Goal: Task Accomplishment & Management: Manage account settings

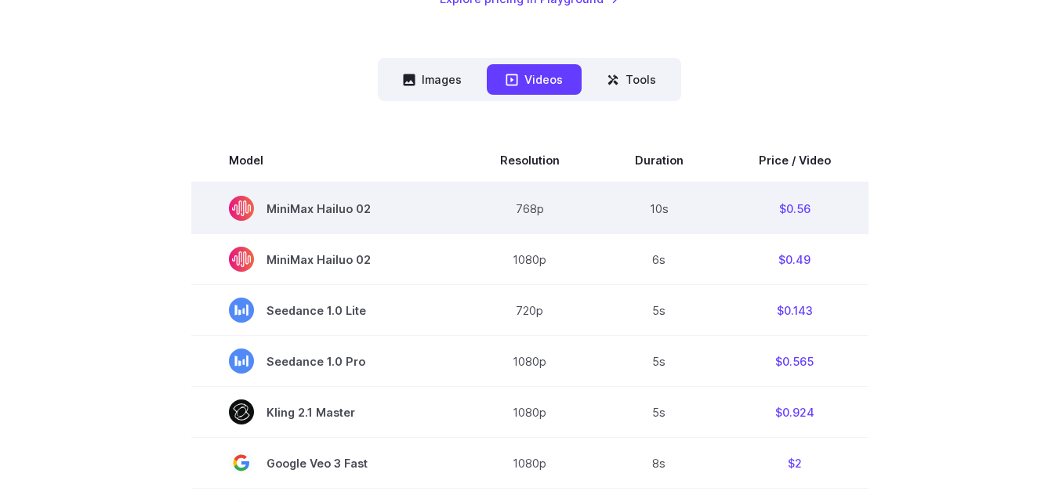
scroll to position [157, 0]
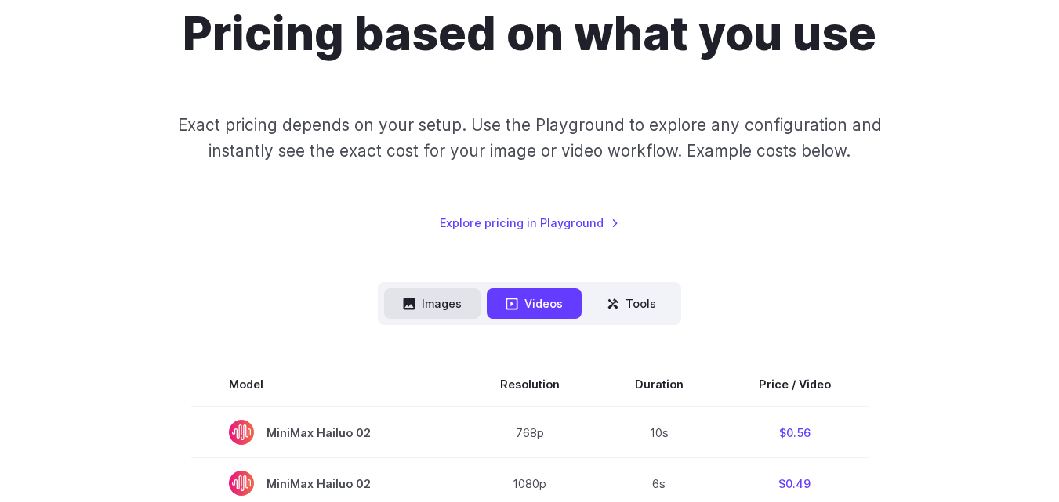
click at [431, 316] on button "Images" at bounding box center [432, 303] width 96 height 31
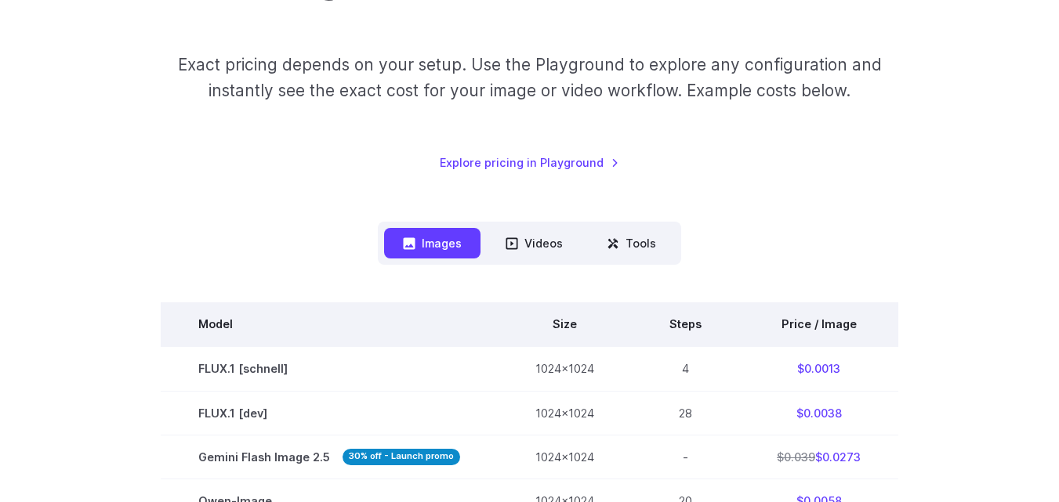
scroll to position [0, 0]
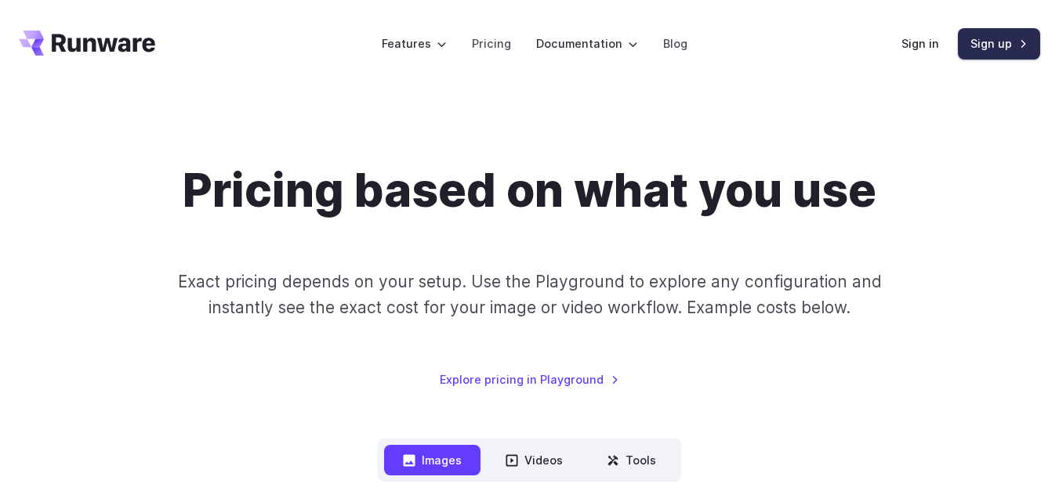
click at [995, 44] on link "Sign up" at bounding box center [999, 43] width 82 height 31
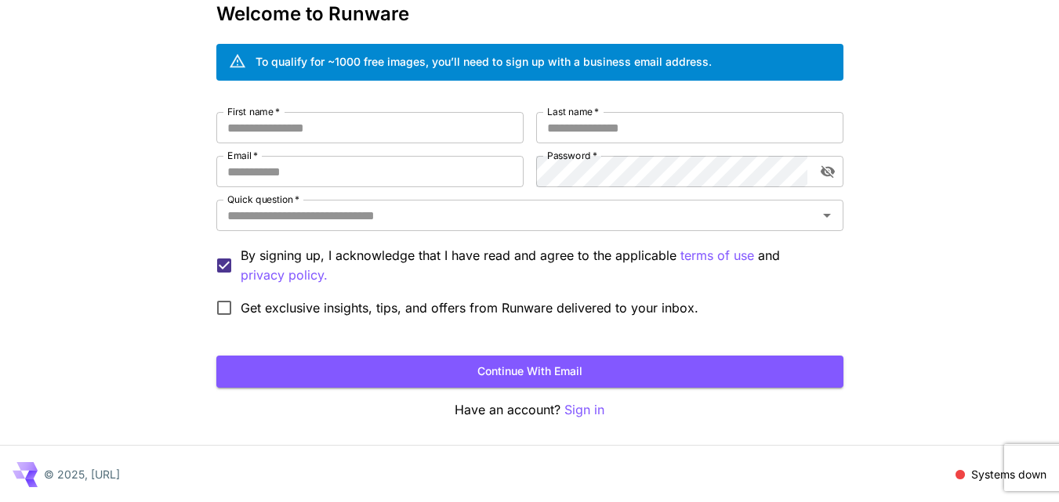
scroll to position [88, 0]
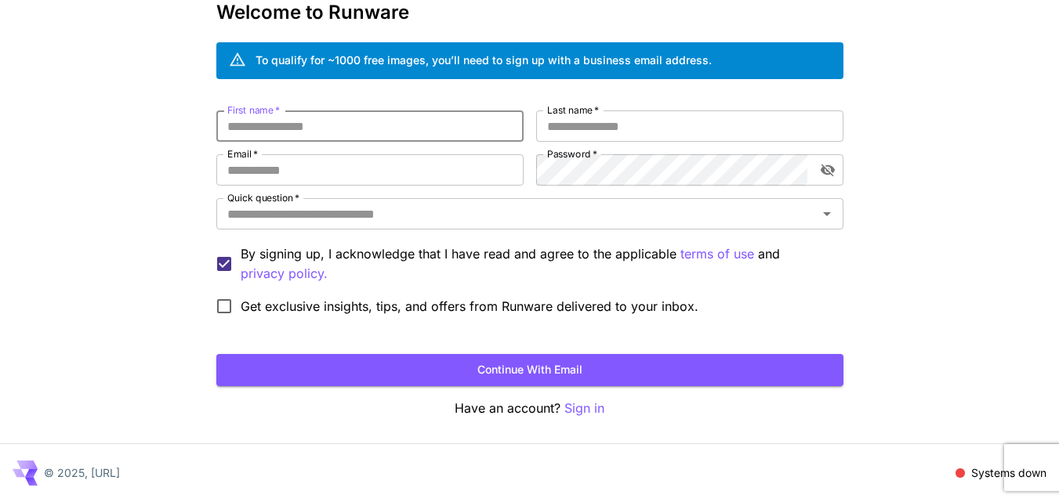
click at [404, 125] on input "First name   *" at bounding box center [369, 126] width 307 height 31
type input "*****"
click at [610, 126] on input "Last name   *" at bounding box center [689, 126] width 307 height 31
type input "******"
click at [378, 164] on input "Email   *" at bounding box center [369, 169] width 307 height 31
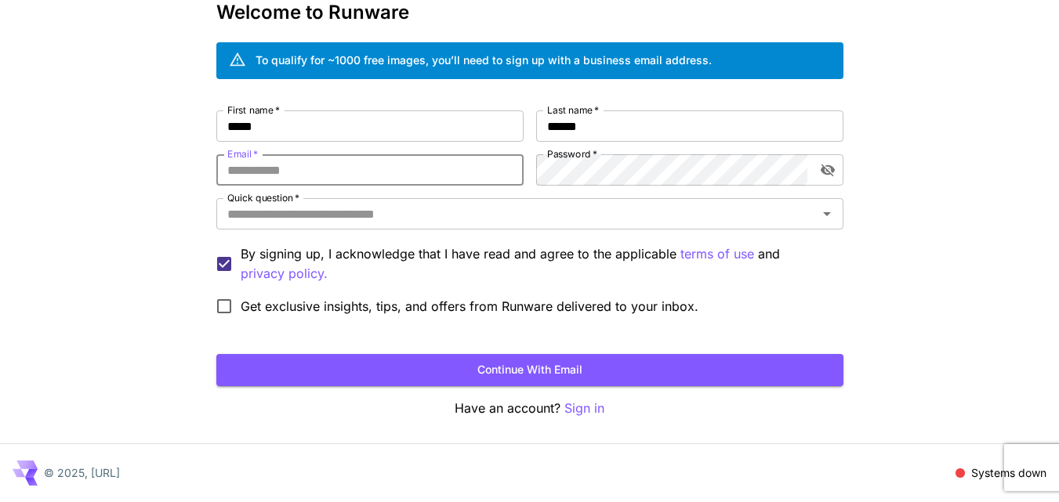
paste input "**********"
type input "**********"
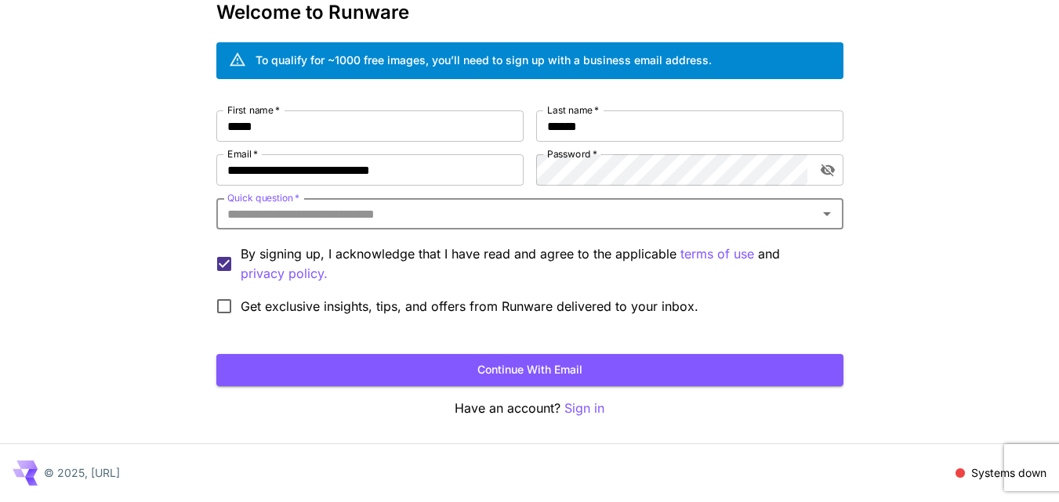
click at [393, 217] on input "Quick question   *" at bounding box center [517, 214] width 592 height 22
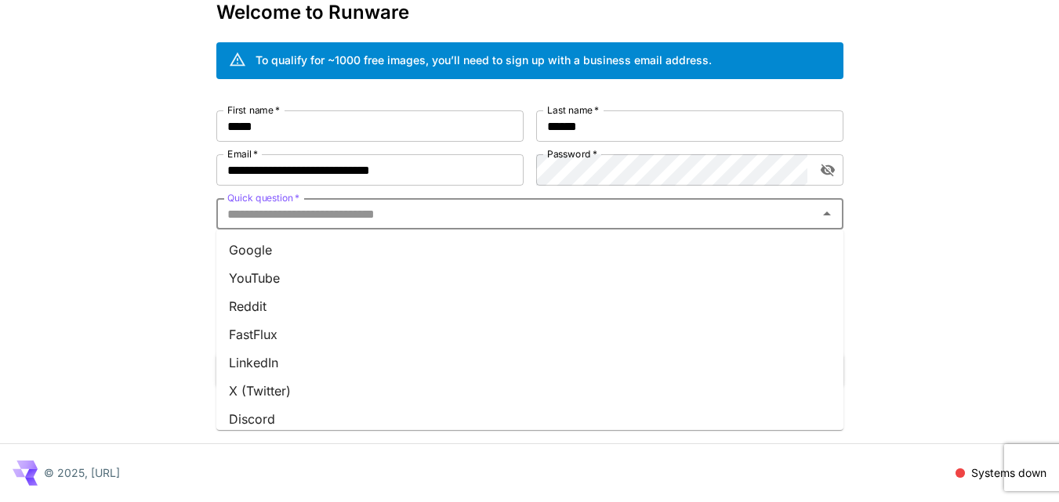
click at [277, 278] on li "YouTube" at bounding box center [529, 278] width 627 height 28
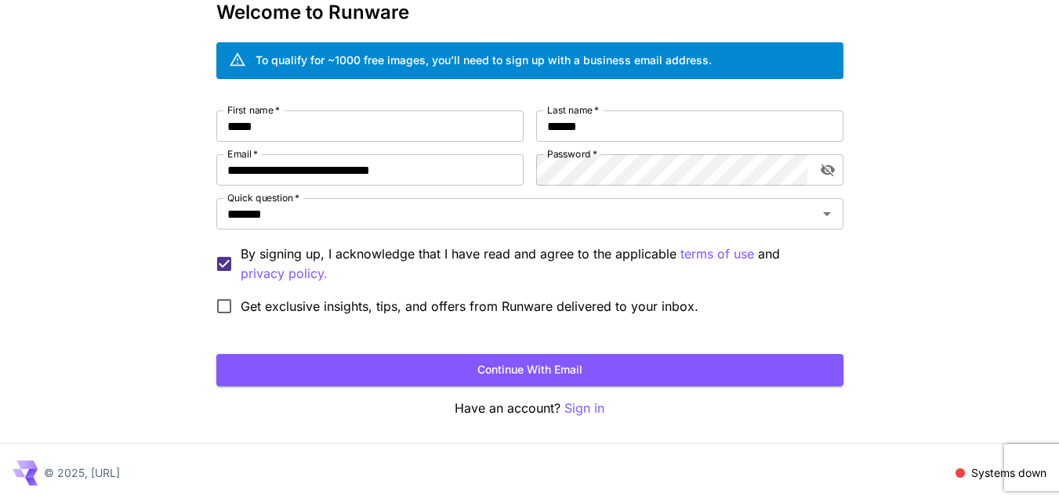
click at [252, 308] on span "Get exclusive insights, tips, and offers from Runware delivered to your inbox." at bounding box center [470, 306] width 458 height 19
click at [336, 361] on button "Continue with email" at bounding box center [529, 370] width 627 height 32
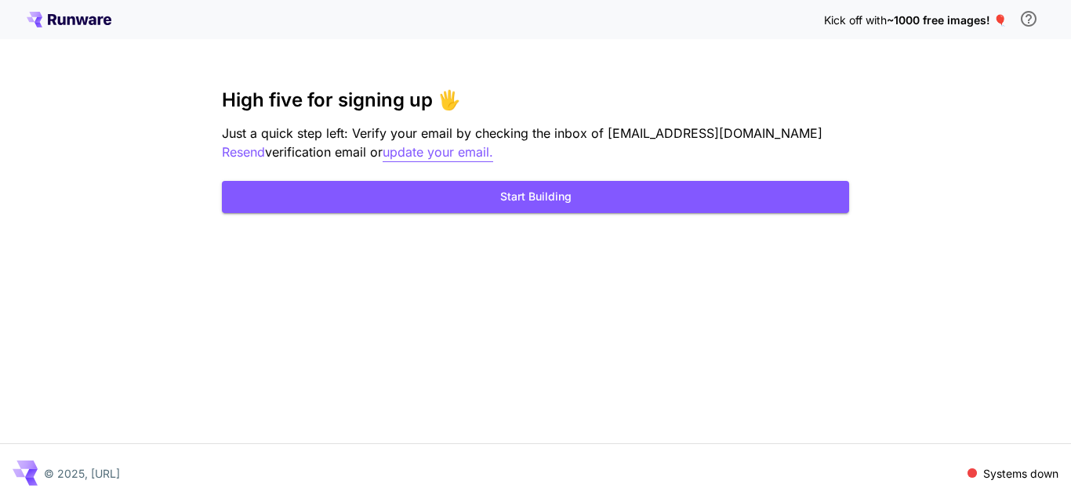
click at [470, 155] on p "update your email." at bounding box center [437, 153] width 111 height 20
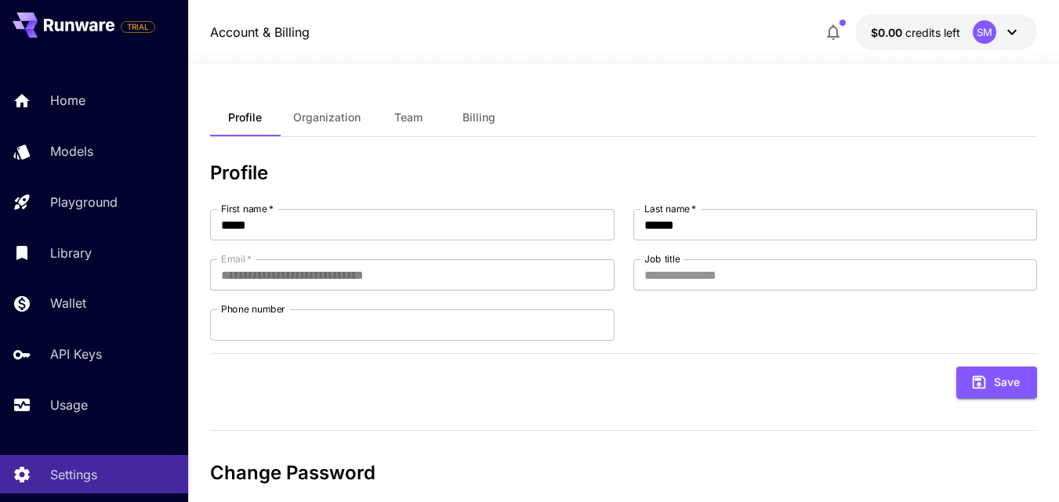
click at [470, 174] on h3 "Profile" at bounding box center [623, 173] width 827 height 22
click at [1021, 31] on icon at bounding box center [1011, 32] width 19 height 19
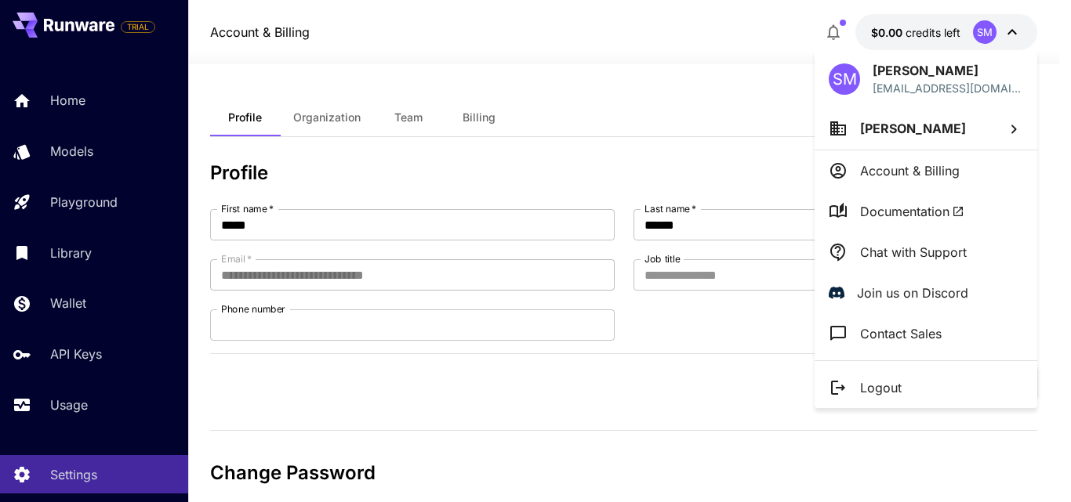
click at [1020, 30] on div at bounding box center [535, 251] width 1071 height 502
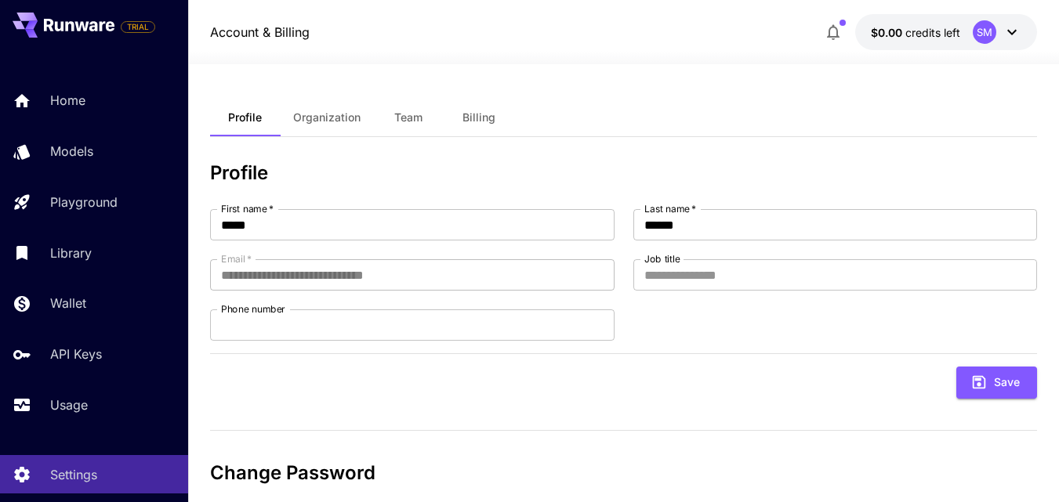
click at [1020, 30] on icon at bounding box center [1011, 32] width 19 height 19
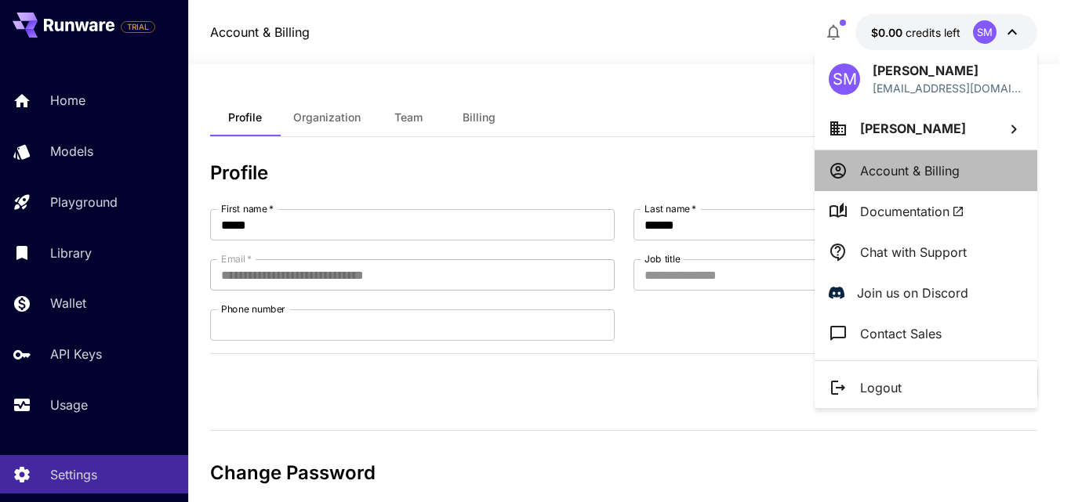
click at [958, 171] on p "Account & Billing" at bounding box center [910, 170] width 100 height 19
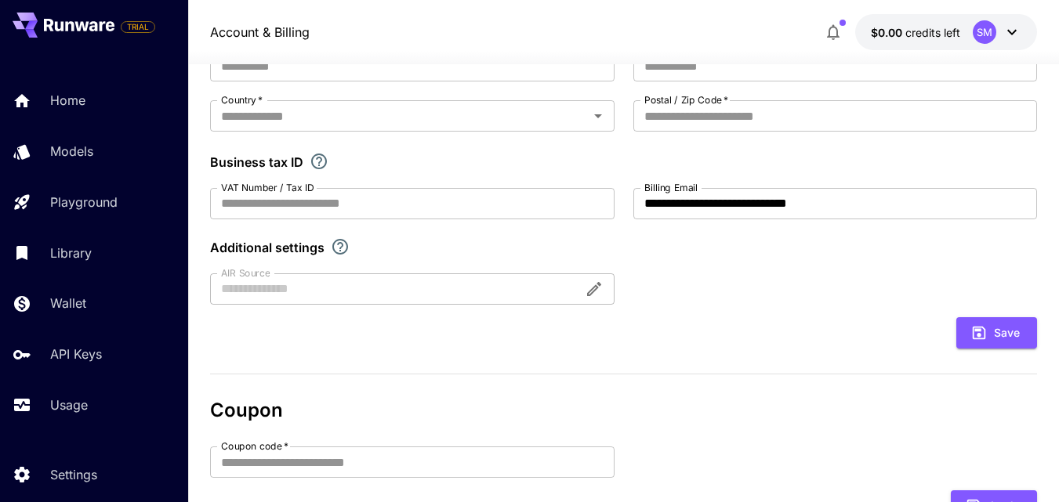
scroll to position [455, 0]
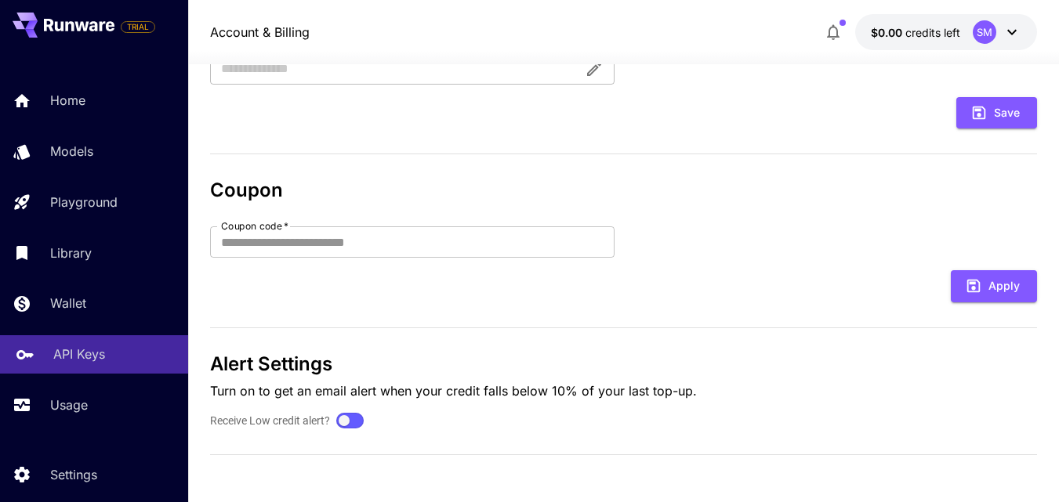
click at [111, 358] on div "API Keys" at bounding box center [114, 354] width 122 height 19
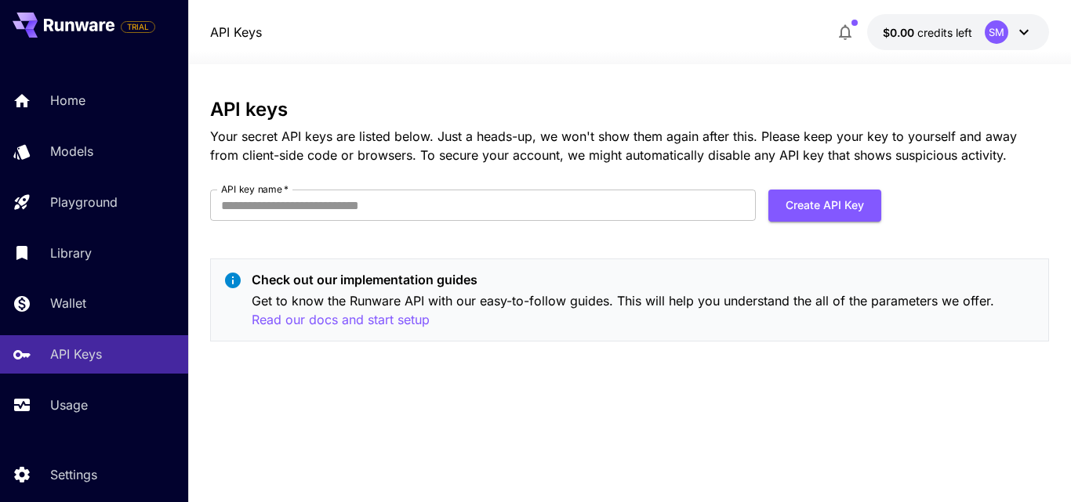
click at [556, 222] on form "API key name   * API key name   * Create API Key" at bounding box center [545, 212] width 671 height 44
click at [553, 203] on input "API key name   *" at bounding box center [483, 205] width 546 height 31
click at [835, 214] on button "Create API Key" at bounding box center [824, 206] width 113 height 32
click at [555, 212] on input "API key name   *" at bounding box center [483, 205] width 546 height 31
type input "****"
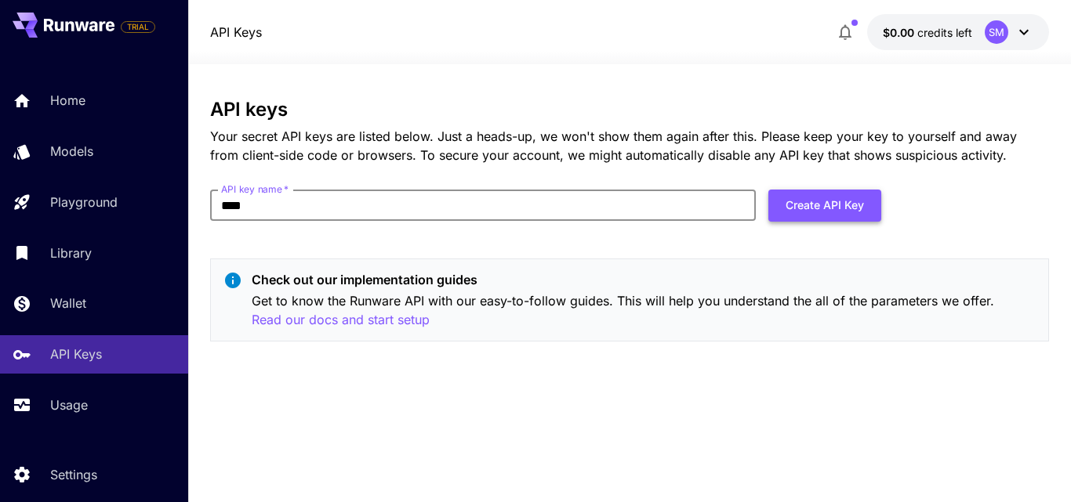
click at [875, 206] on button "Create API Key" at bounding box center [824, 206] width 113 height 32
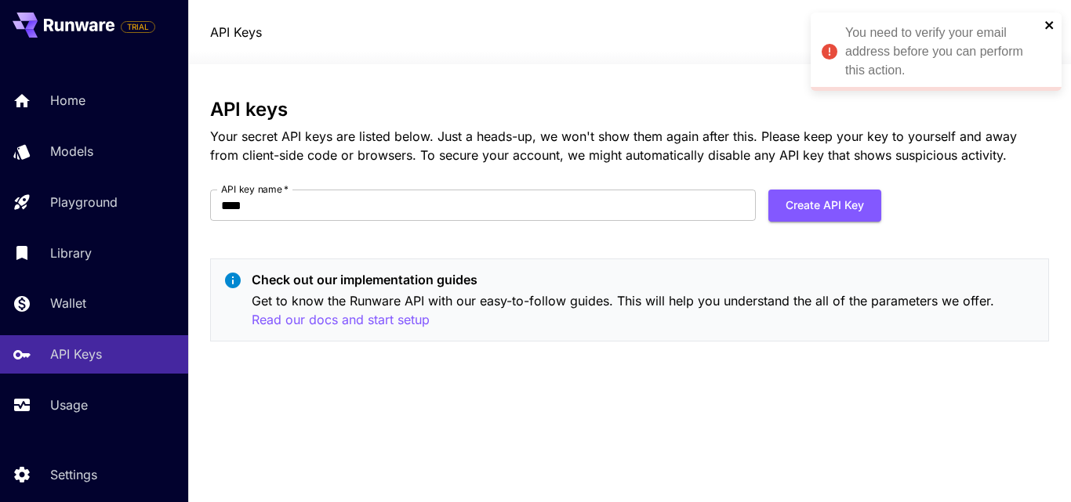
click at [1049, 20] on icon "close" at bounding box center [1049, 25] width 11 height 13
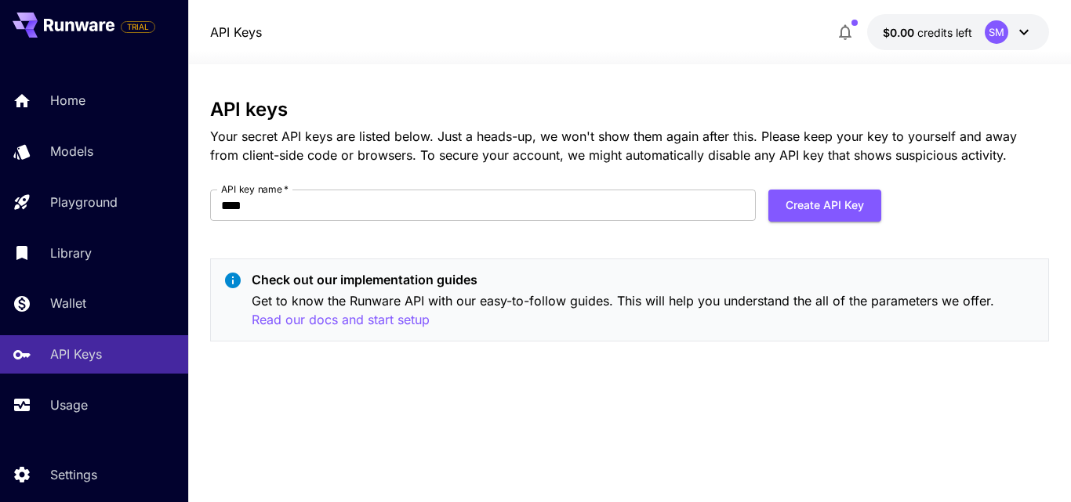
click at [1036, 270] on div "Check out our implementation guides Get to know the Runware API with our easy-t…" at bounding box center [629, 300] width 839 height 83
click at [1020, 32] on icon at bounding box center [1023, 32] width 9 height 5
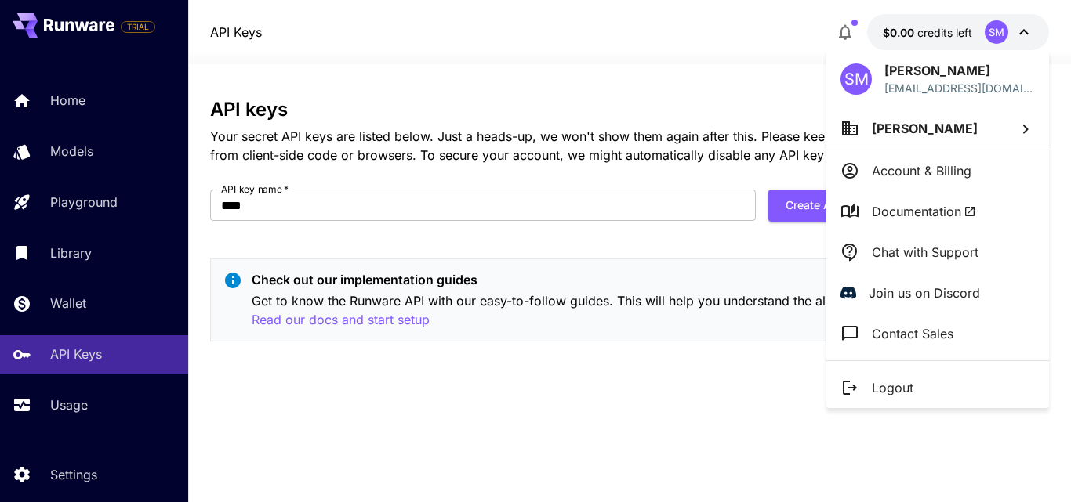
click at [903, 387] on p "Logout" at bounding box center [893, 388] width 42 height 19
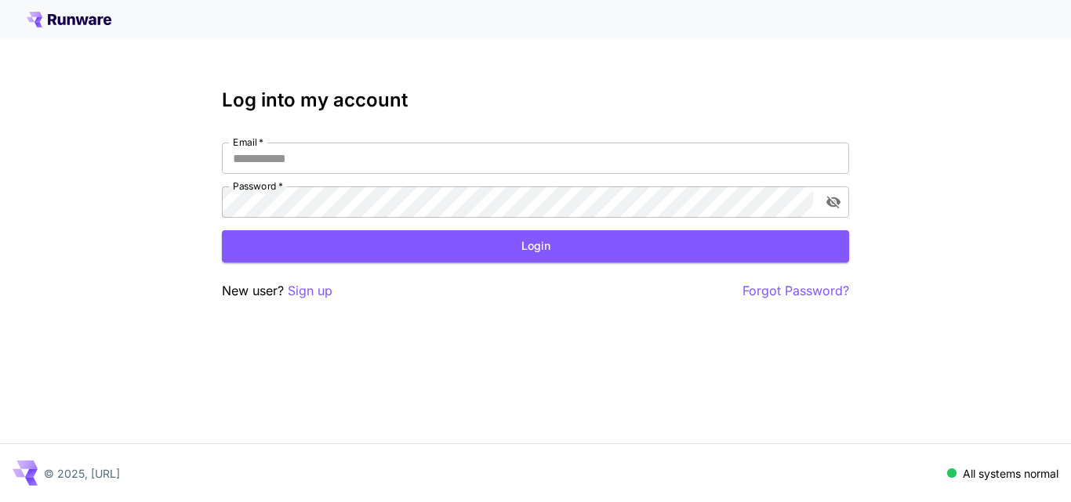
type input "**********"
